Goal: Task Accomplishment & Management: Manage account settings

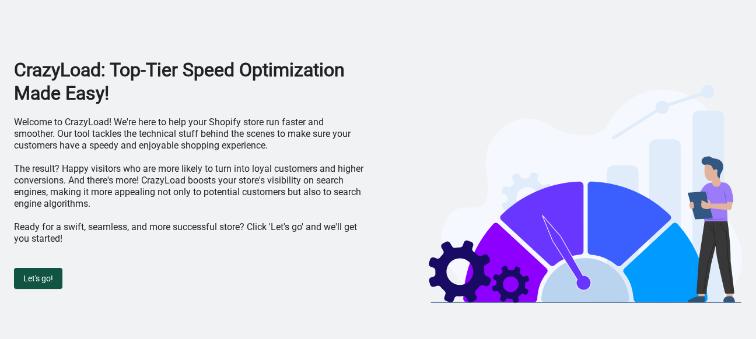
click at [42, 282] on span "Let's go!" at bounding box center [38, 278] width 30 height 9
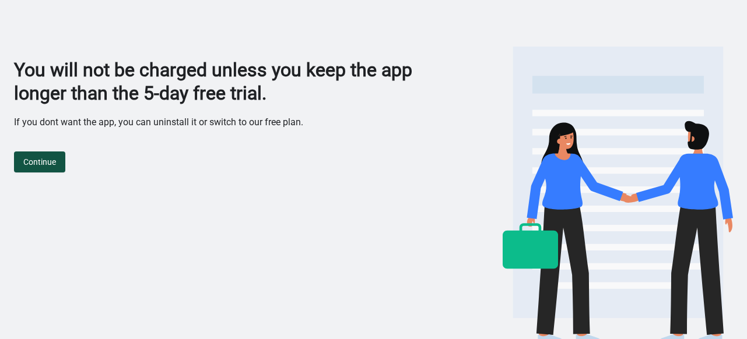
click at [29, 166] on span "Continue" at bounding box center [39, 161] width 33 height 9
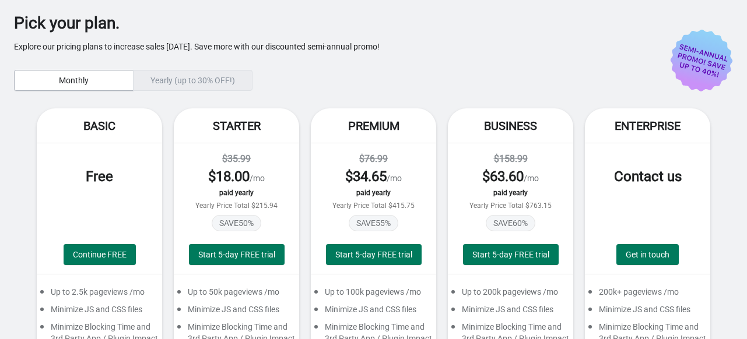
click at [29, 166] on div "Basic Free Continue FREE Up to 2.5k pageviews /mo Minimize JS and CSS files Min…" at bounding box center [373, 325] width 719 height 434
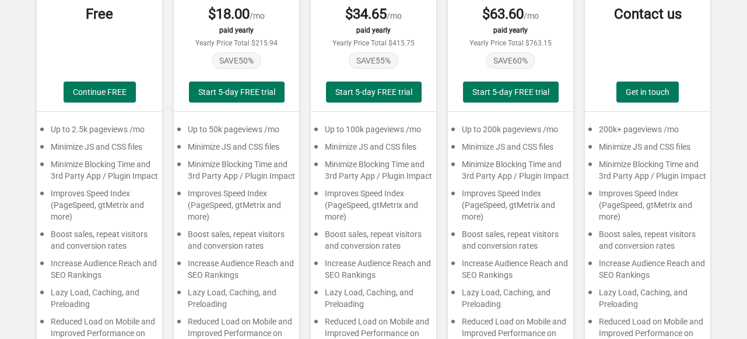
scroll to position [160, 0]
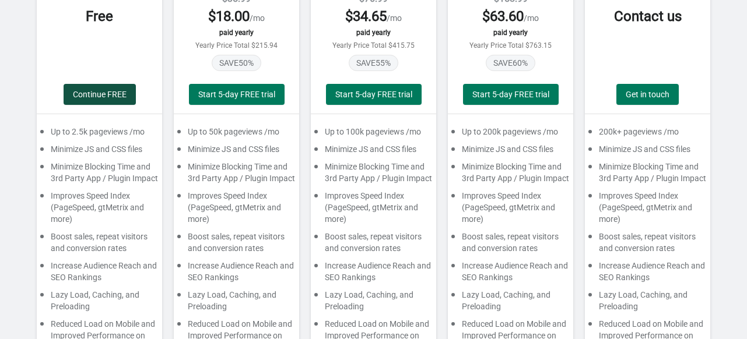
click at [99, 94] on span "Continue FREE" at bounding box center [100, 94] width 54 height 9
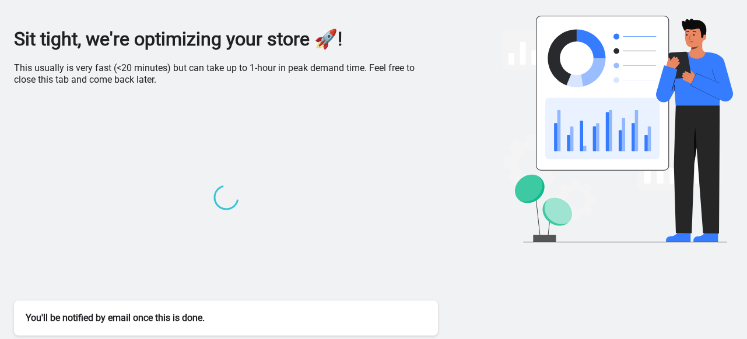
scroll to position [0, 0]
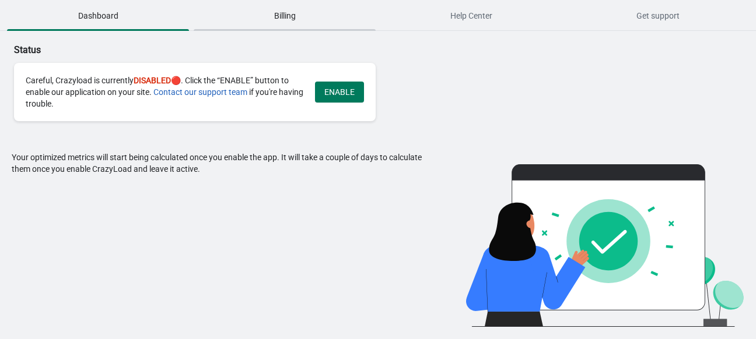
click at [273, 16] on span "Billing" at bounding box center [285, 15] width 182 height 21
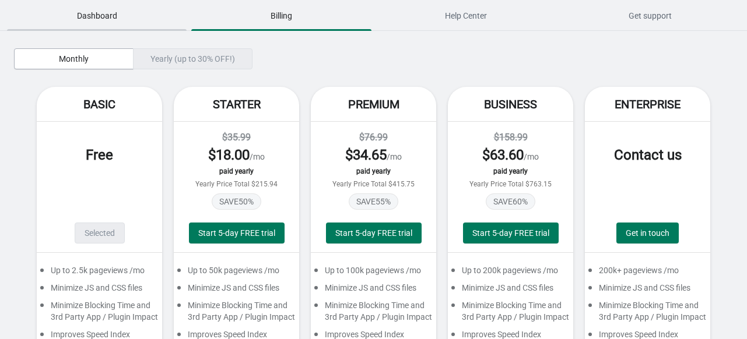
click at [98, 22] on span "Dashboard" at bounding box center [97, 15] width 180 height 21
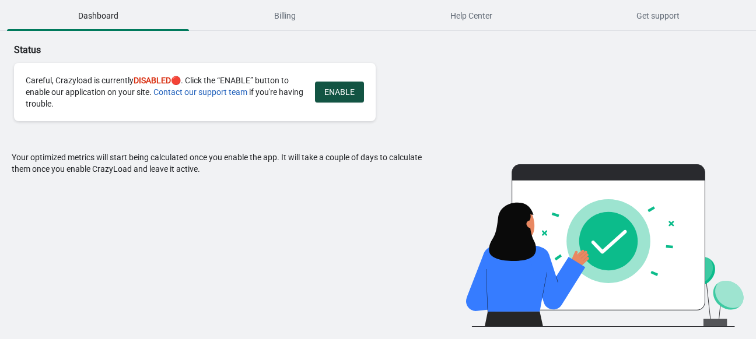
click at [327, 91] on span "ENABLE" at bounding box center [339, 91] width 30 height 9
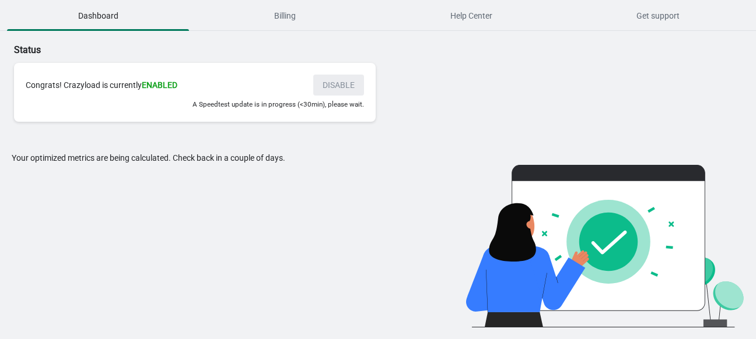
click at [93, 230] on div "Your optimized metrics are being calculated. Check back in a couple of days." at bounding box center [221, 240] width 418 height 176
click at [476, 15] on span "Help Center" at bounding box center [471, 15] width 182 height 21
click at [275, 12] on span "Billing" at bounding box center [285, 15] width 182 height 21
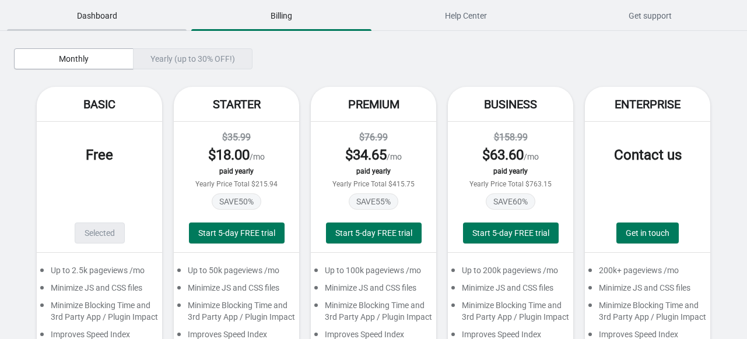
click at [93, 13] on span "Dashboard" at bounding box center [97, 15] width 180 height 21
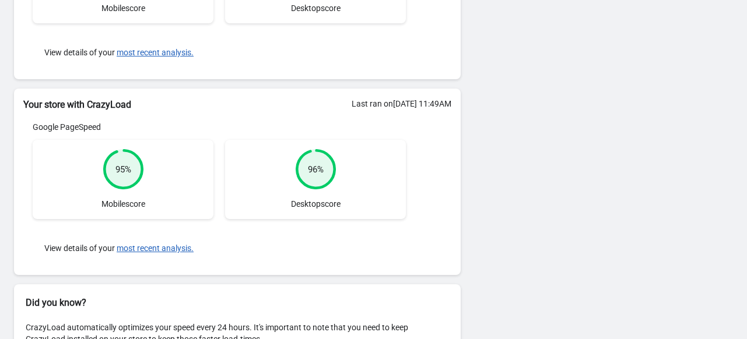
scroll to position [282, 0]
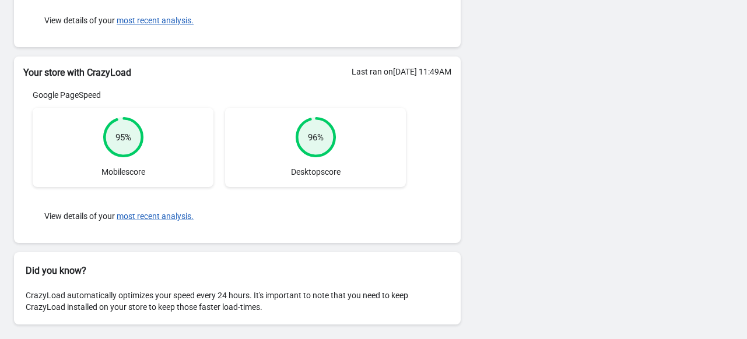
click at [349, 219] on div "View details of your most recent analysis." at bounding box center [219, 216] width 373 height 35
click at [159, 216] on button "most recent analysis." at bounding box center [155, 216] width 77 height 9
click at [601, 128] on div "Status Congrats! Crazyload is currently ENABLED DISABLE Your results: Your stor…" at bounding box center [373, 45] width 747 height 592
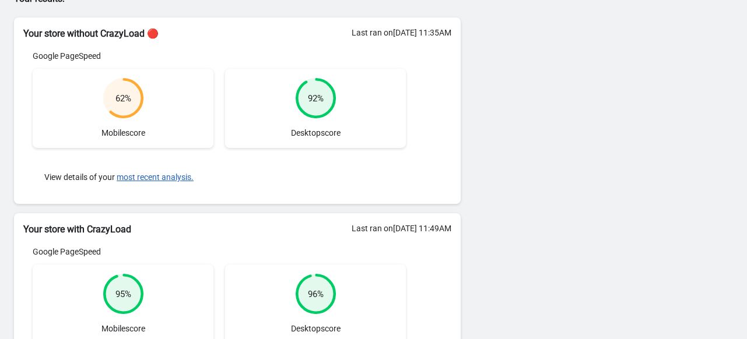
scroll to position [0, 0]
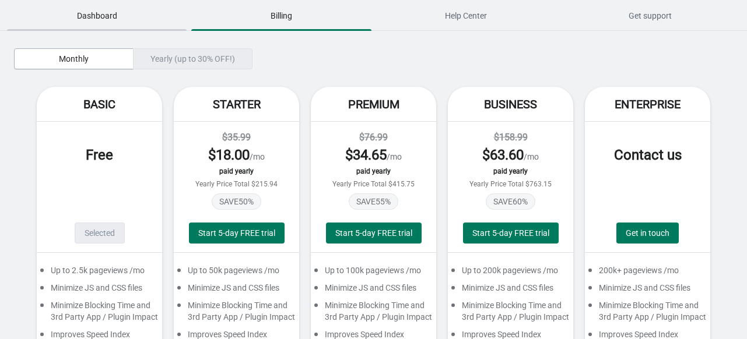
click at [82, 26] on span "Dashboard" at bounding box center [97, 15] width 180 height 21
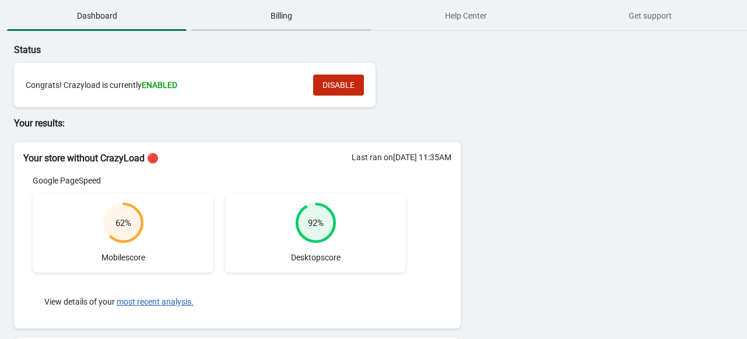
click at [271, 8] on span "Billing" at bounding box center [281, 15] width 180 height 21
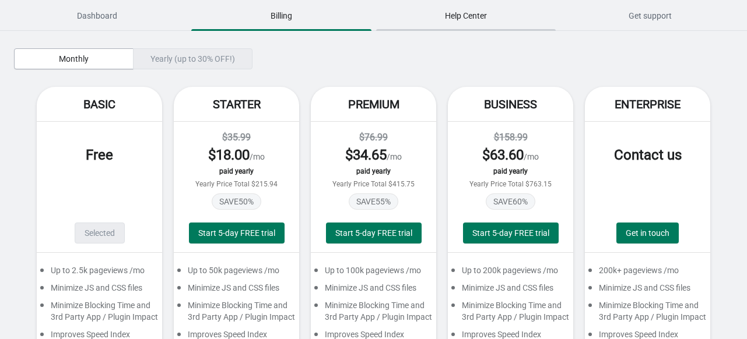
click at [439, 17] on span "Help Center" at bounding box center [466, 15] width 180 height 21
click at [644, 26] on button "Get support" at bounding box center [650, 16] width 184 height 30
